Goal: Book appointment/travel/reservation

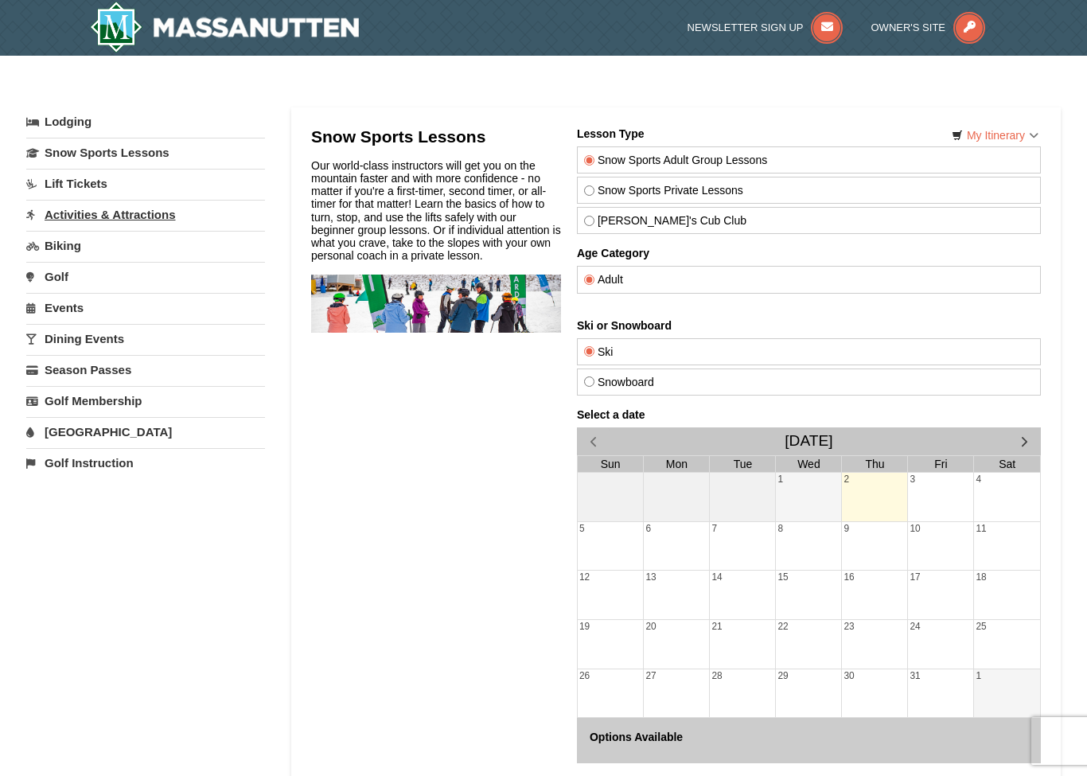
click at [167, 216] on link "Activities & Attractions" at bounding box center [145, 214] width 239 height 29
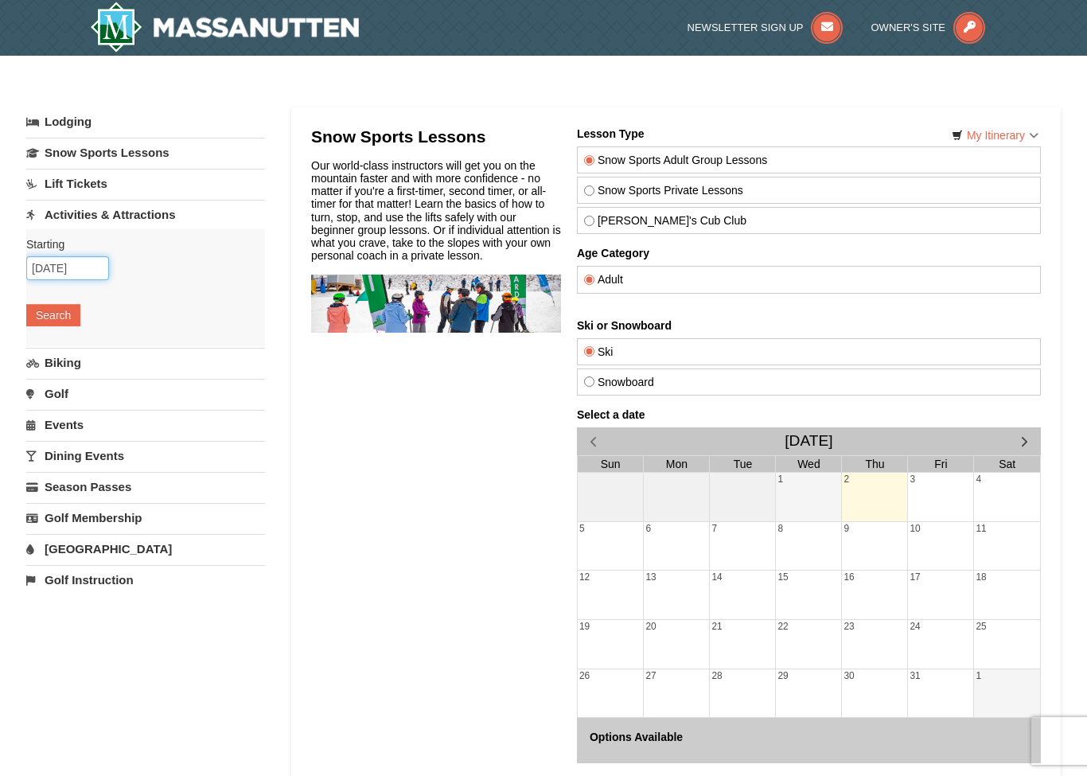
click at [92, 265] on input "10/02/2025" at bounding box center [67, 268] width 83 height 24
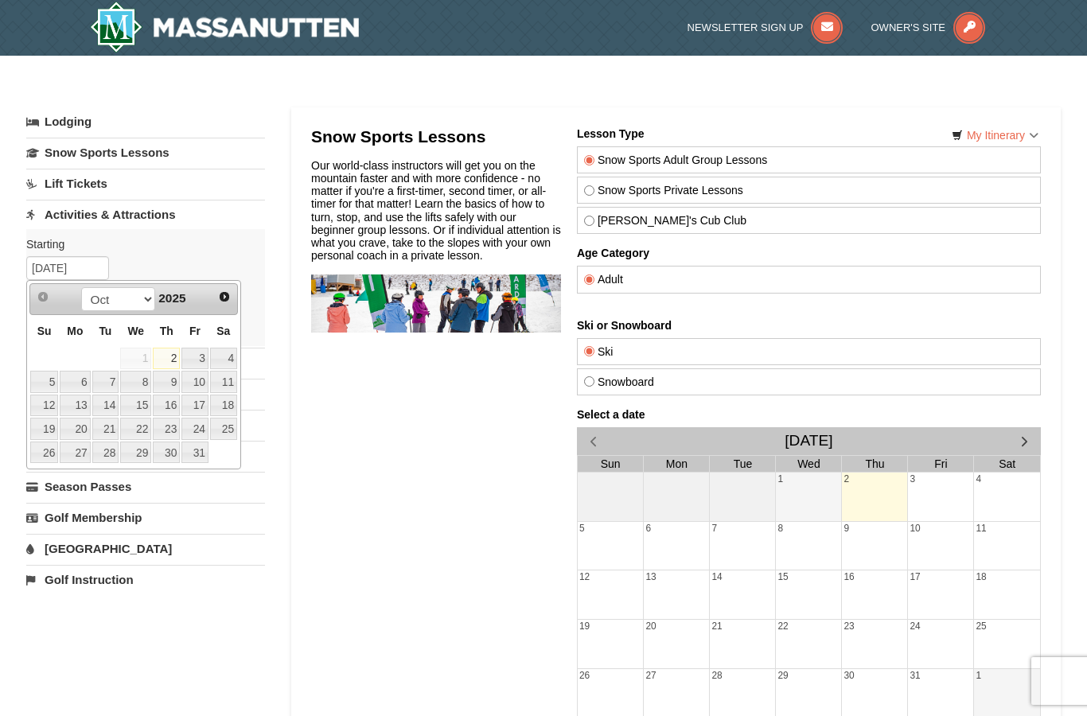
click at [228, 300] on span "Next" at bounding box center [224, 296] width 13 height 13
click at [228, 299] on span "Next" at bounding box center [224, 296] width 13 height 13
click at [200, 405] on link "19" at bounding box center [194, 406] width 27 height 22
type input "12/19/2025"
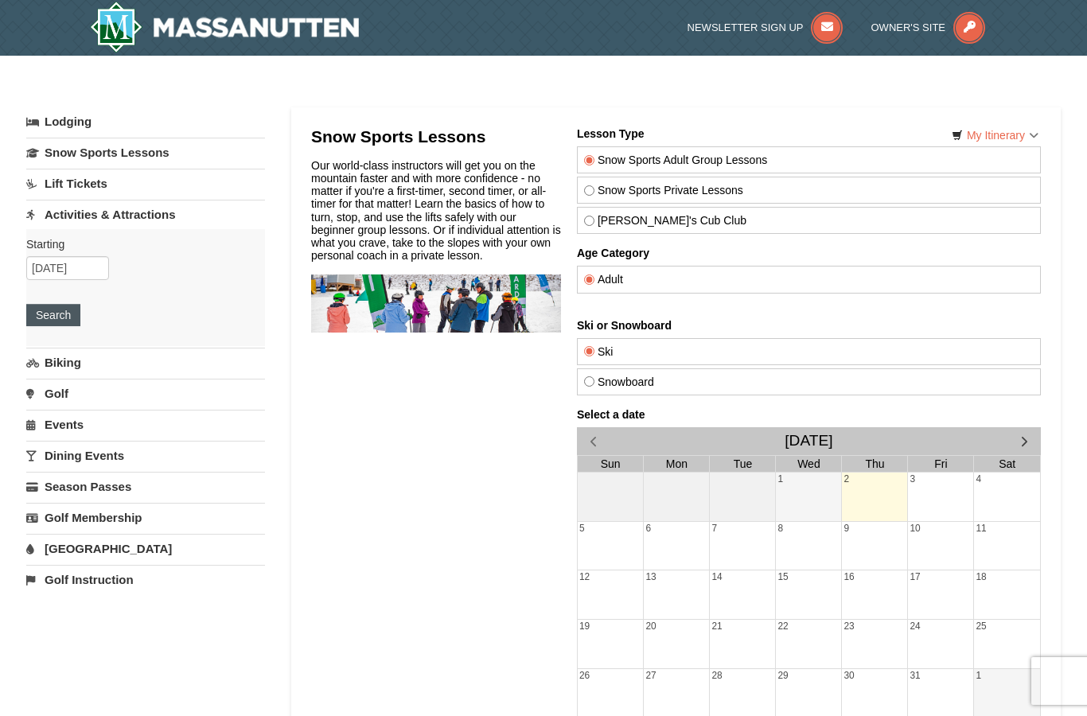
click at [66, 318] on button "Search" at bounding box center [53, 315] width 54 height 22
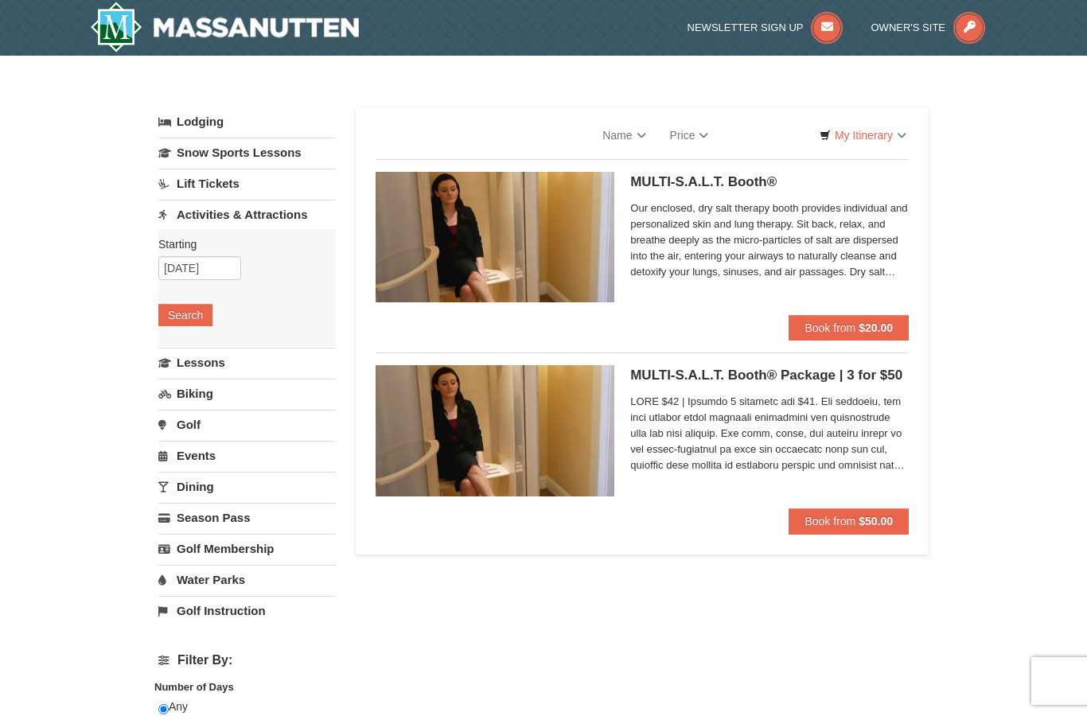
select select "10"
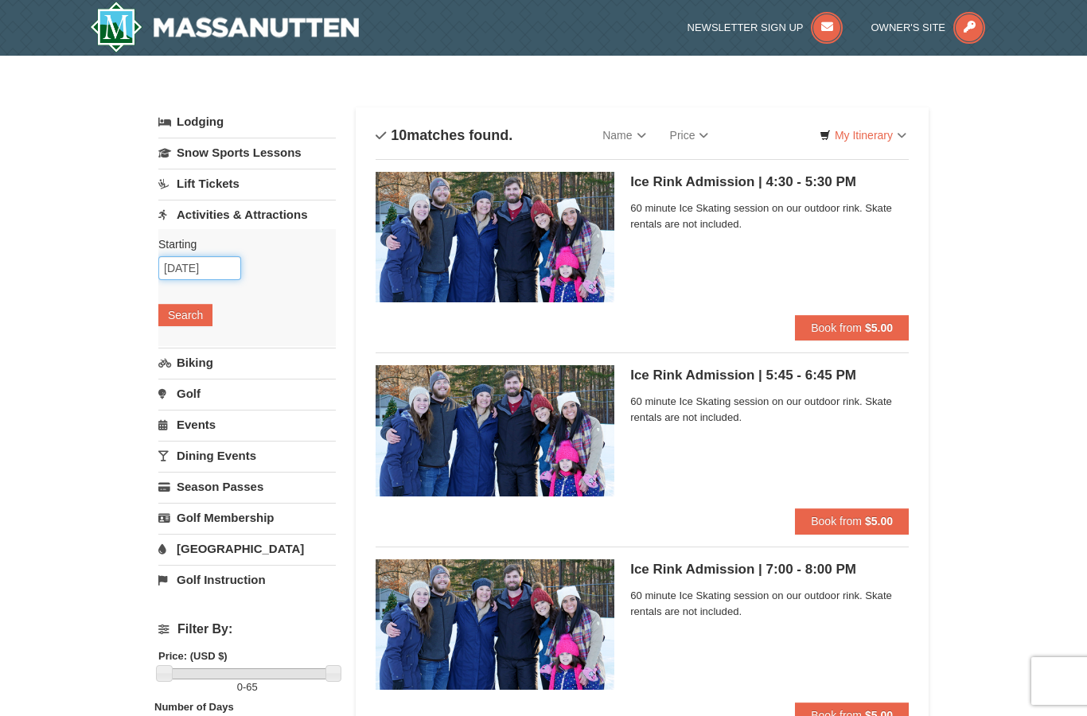
click at [231, 264] on input "[DATE]" at bounding box center [199, 268] width 83 height 24
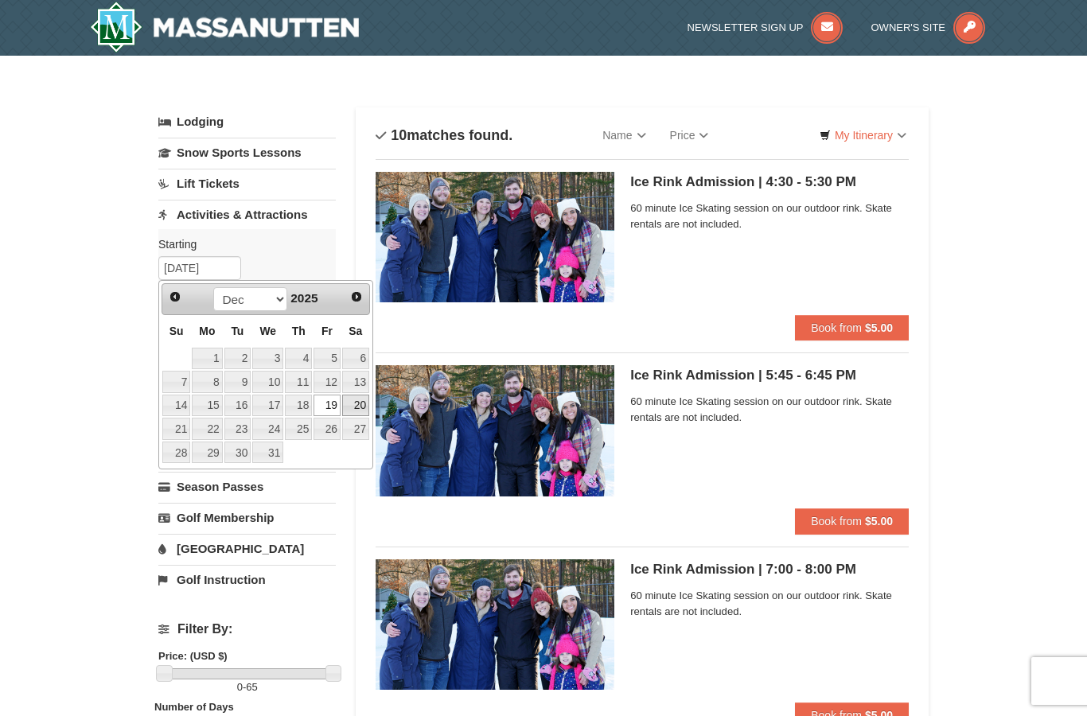
click at [359, 405] on link "20" at bounding box center [355, 406] width 27 height 22
type input "12/20/2025"
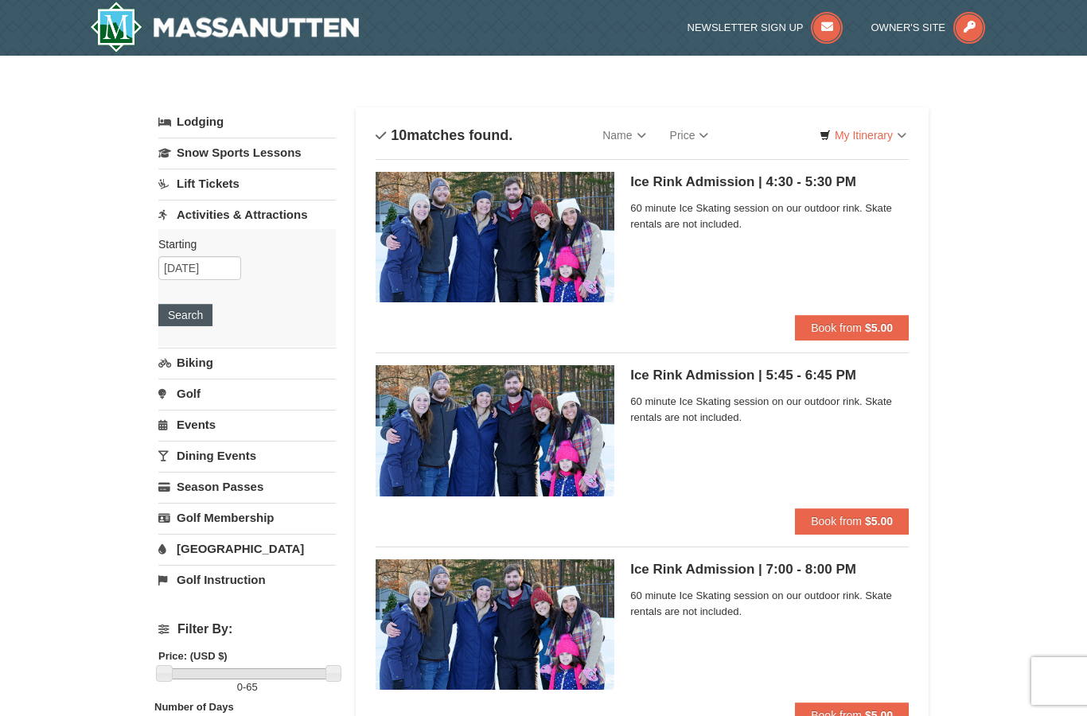
click at [189, 314] on button "Search" at bounding box center [185, 315] width 54 height 22
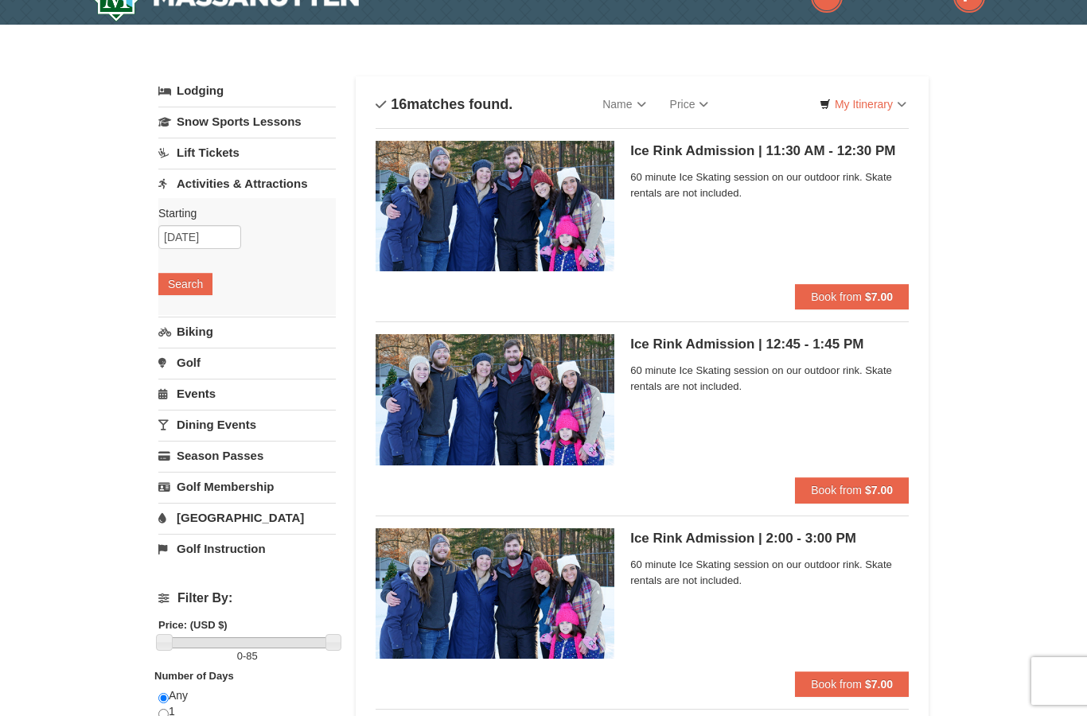
scroll to position [29, 0]
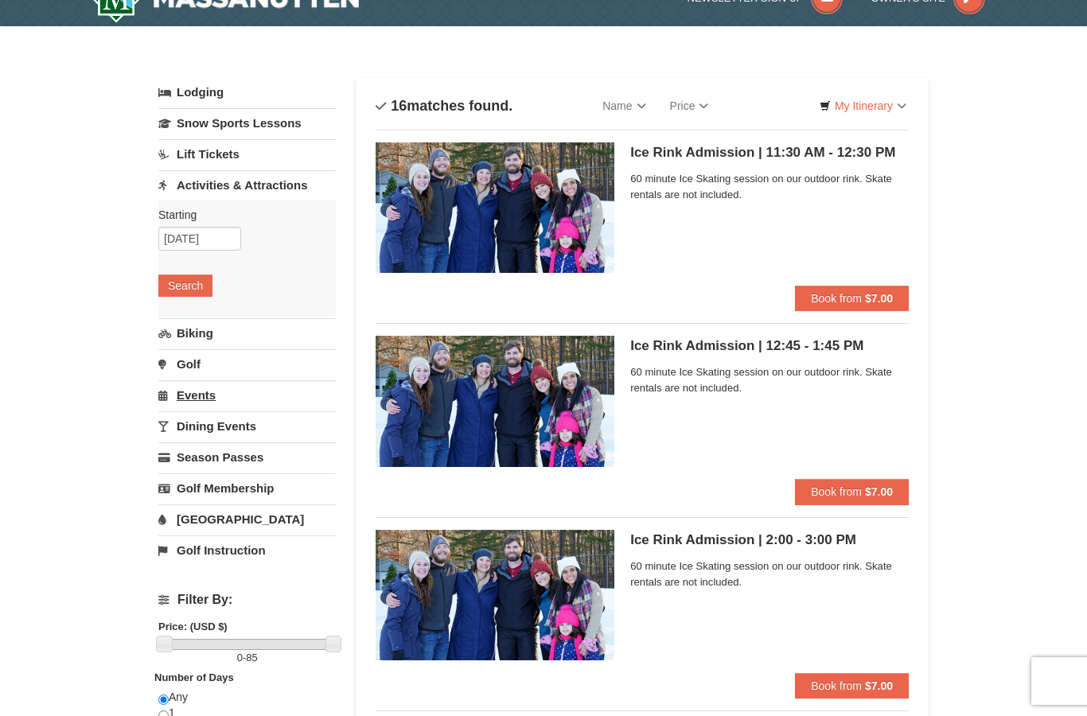
click at [204, 402] on link "Events" at bounding box center [246, 394] width 177 height 29
click at [208, 384] on button "Search" at bounding box center [185, 379] width 54 height 22
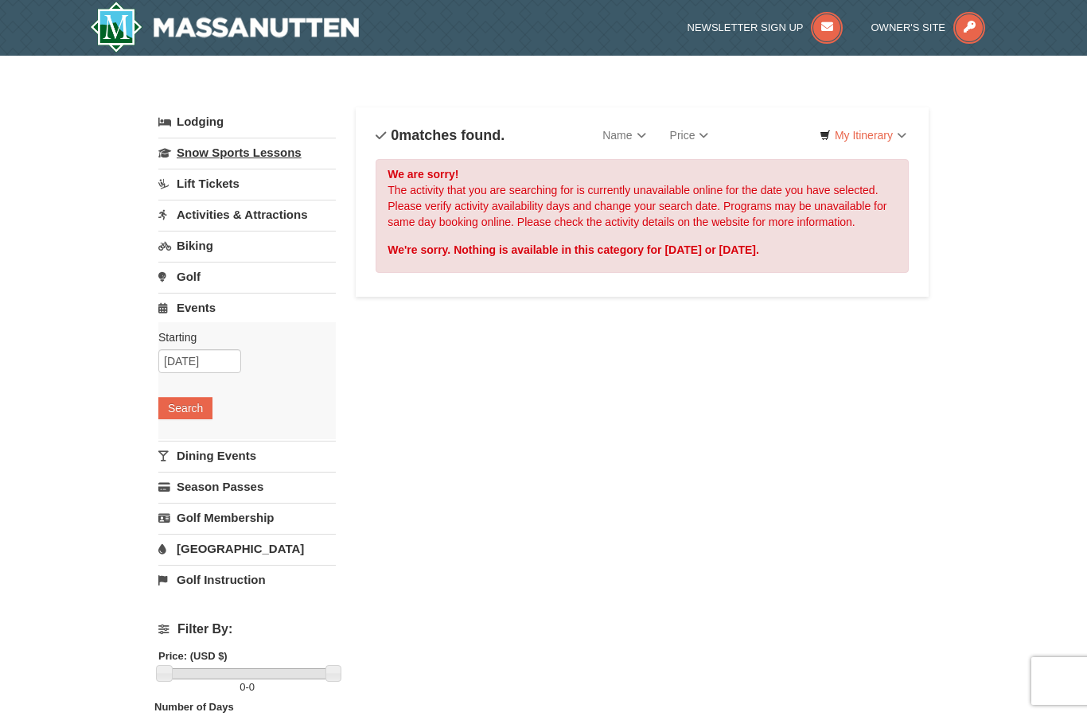
click at [300, 151] on link "Snow Sports Lessons" at bounding box center [246, 152] width 177 height 29
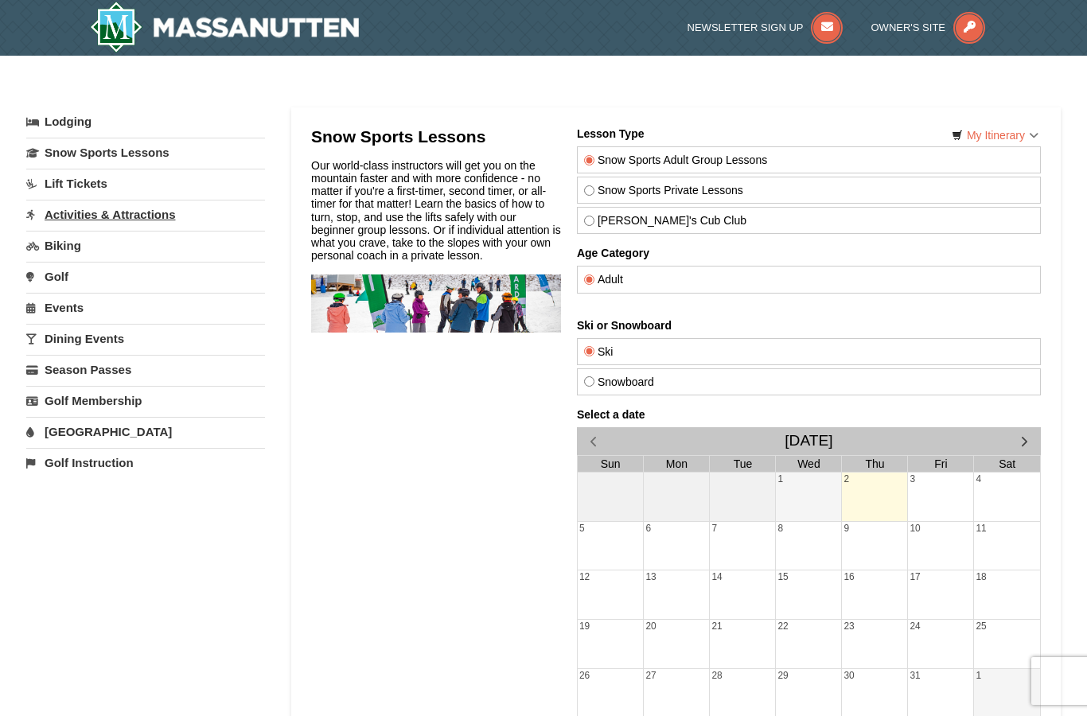
click at [247, 216] on link "Activities & Attractions" at bounding box center [145, 214] width 239 height 29
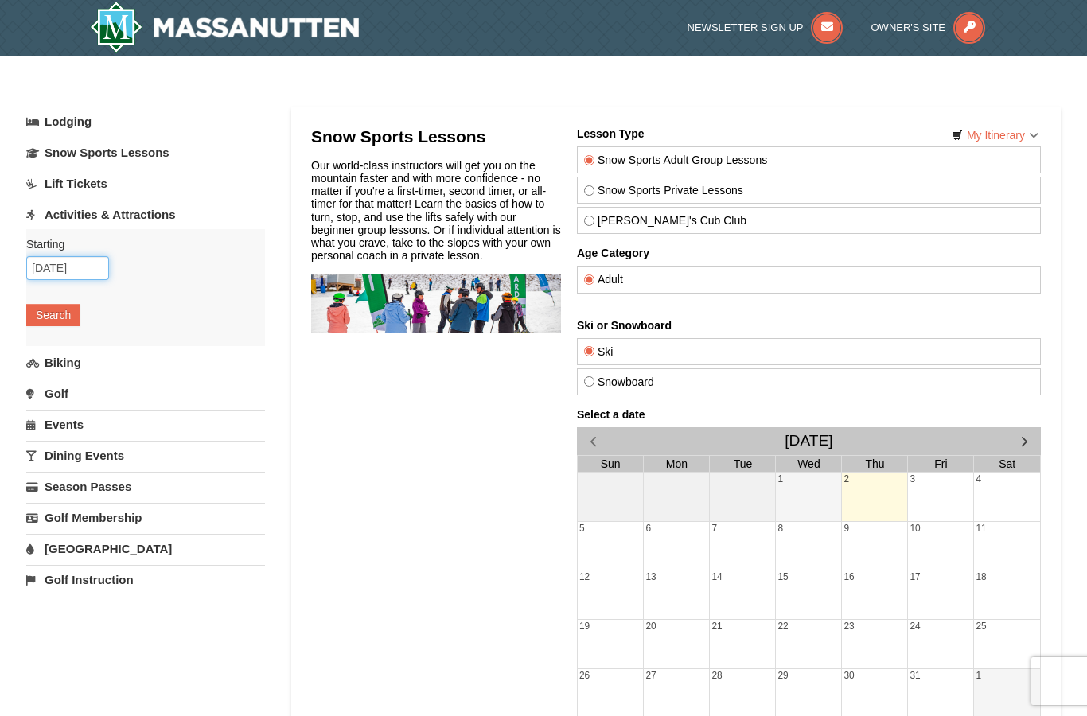
click at [94, 268] on input "10/02/2025" at bounding box center [67, 268] width 83 height 24
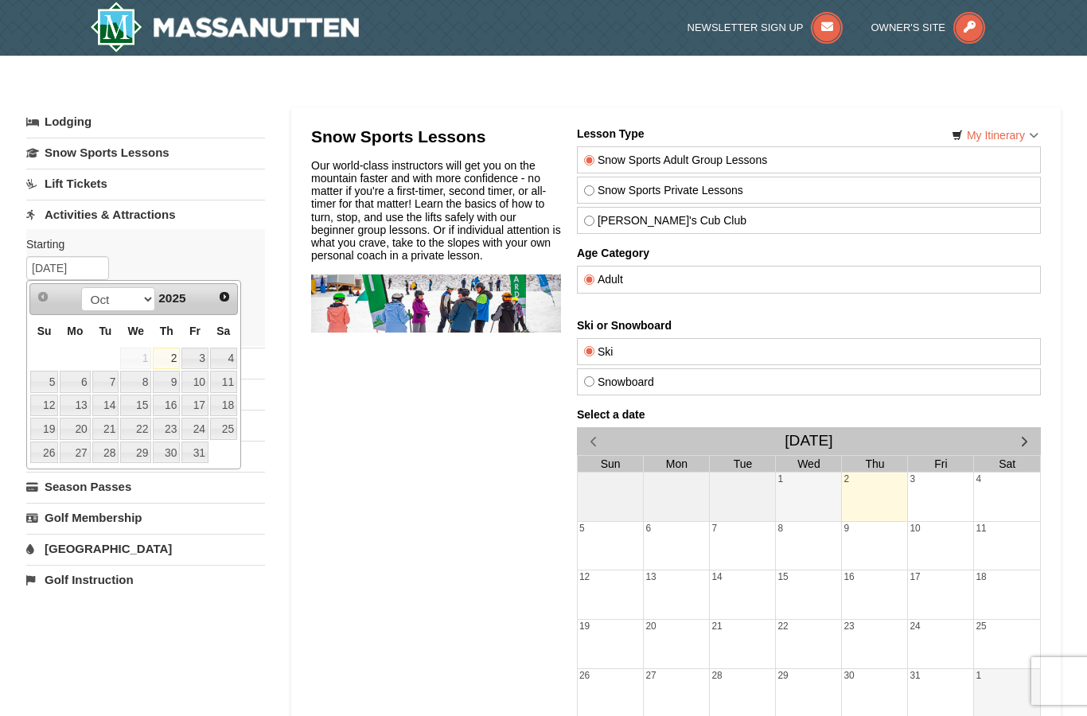
click at [228, 287] on link "Next" at bounding box center [224, 297] width 22 height 22
click at [229, 287] on link "Next" at bounding box center [224, 297] width 24 height 24
click at [84, 352] on link "1" at bounding box center [75, 359] width 30 height 22
type input "[DATE]"
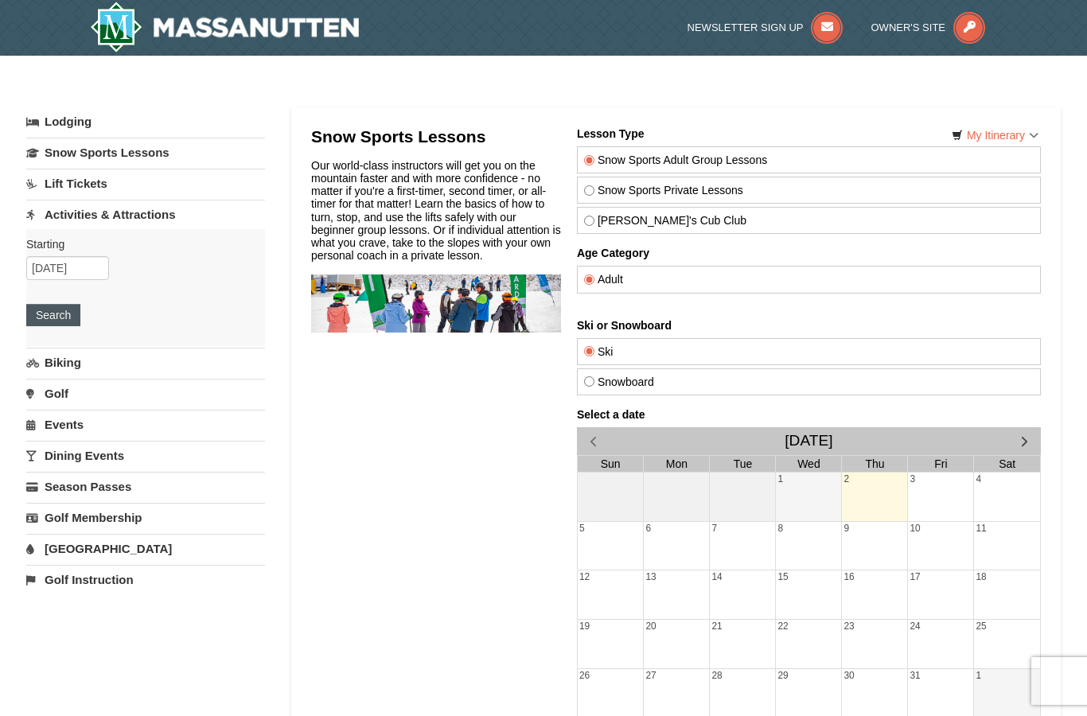
click at [78, 325] on button "Search" at bounding box center [53, 315] width 54 height 22
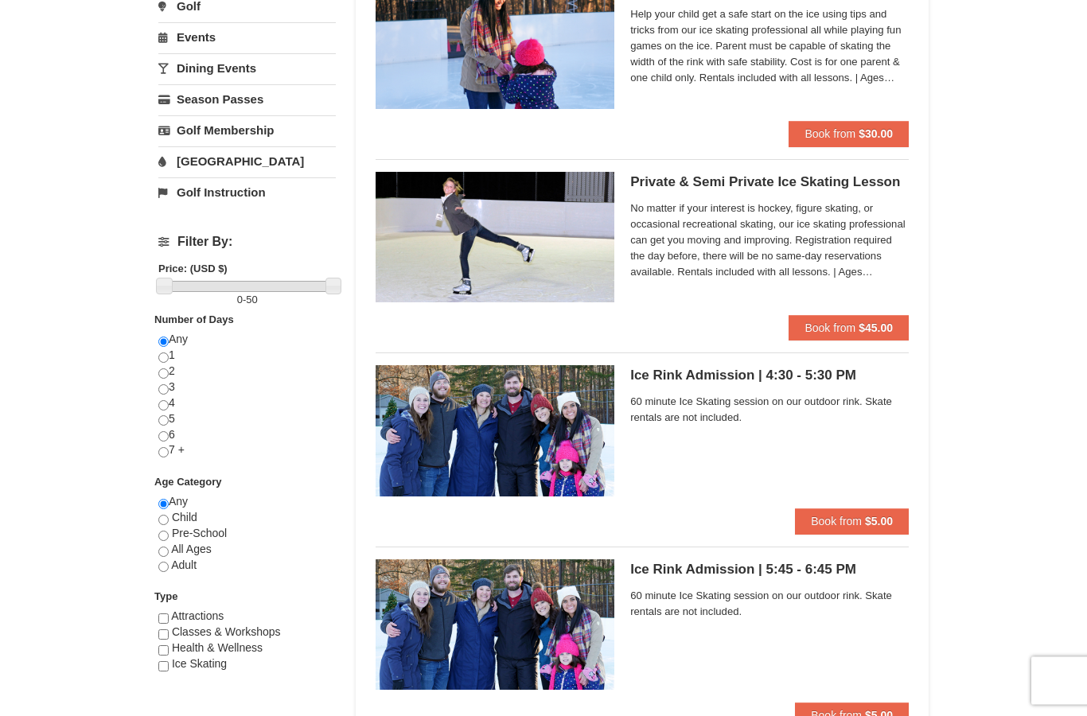
scroll to position [396, 0]
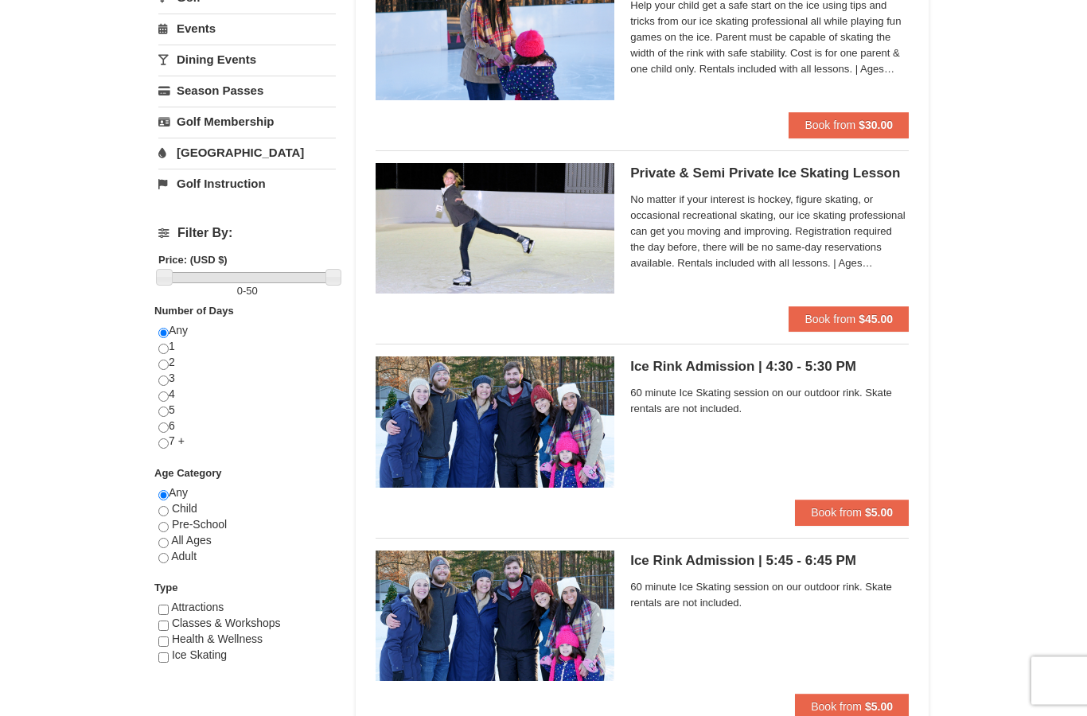
click at [166, 397] on input "radio" at bounding box center [163, 397] width 10 height 10
radio input "true"
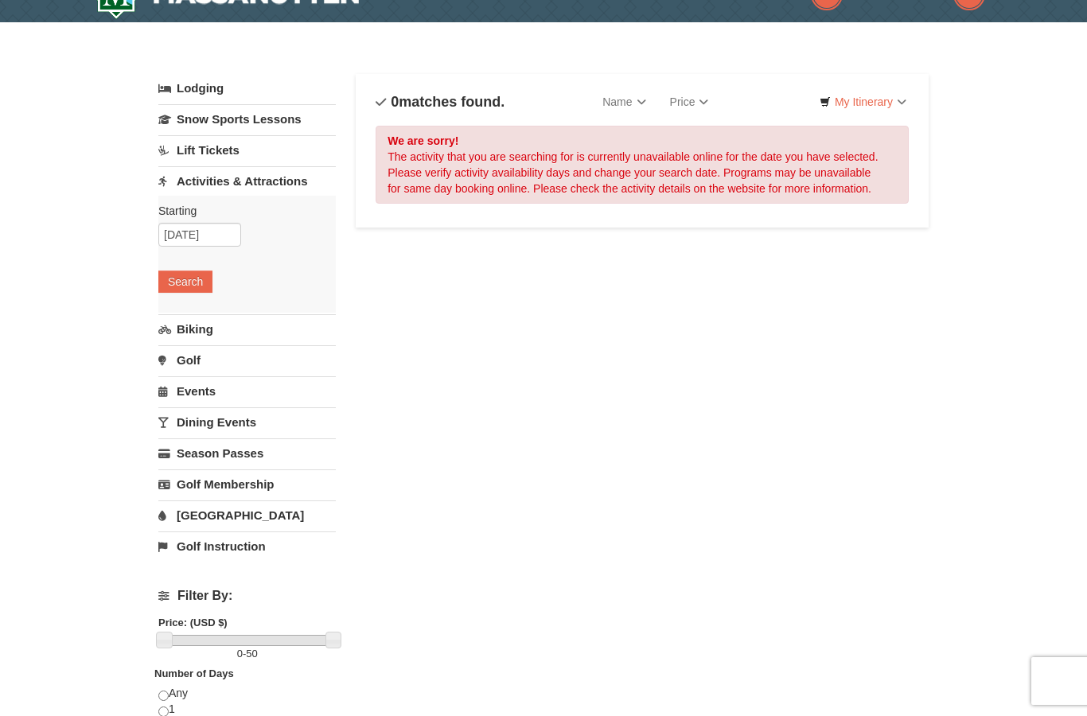
scroll to position [0, 0]
